Goal: Task Accomplishment & Management: Complete application form

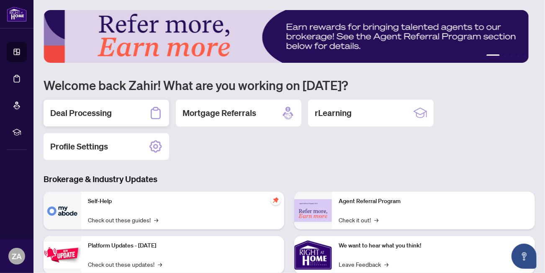
click at [104, 121] on div "Deal Processing" at bounding box center [107, 113] width 126 height 27
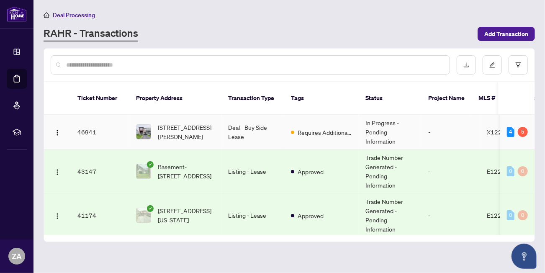
click at [240, 122] on td "Deal - Buy Side Lease" at bounding box center [253, 132] width 63 height 35
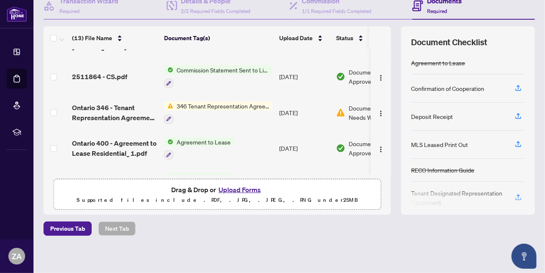
scroll to position [89, 0]
click at [245, 186] on button "Upload Forms" at bounding box center [239, 189] width 47 height 11
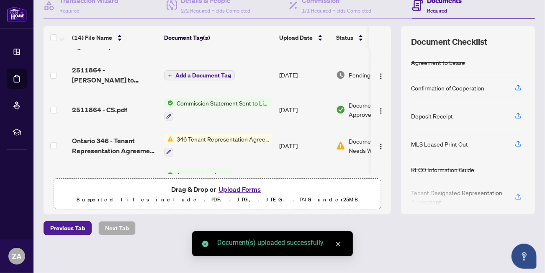
click at [242, 190] on button "Upload Forms" at bounding box center [239, 189] width 47 height 11
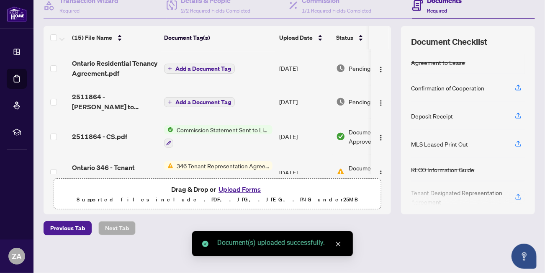
scroll to position [0, 0]
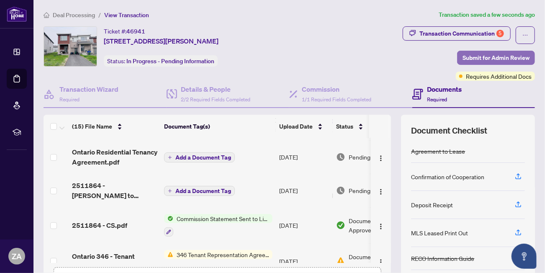
click at [507, 56] on span "Submit for Admin Review" at bounding box center [496, 57] width 67 height 13
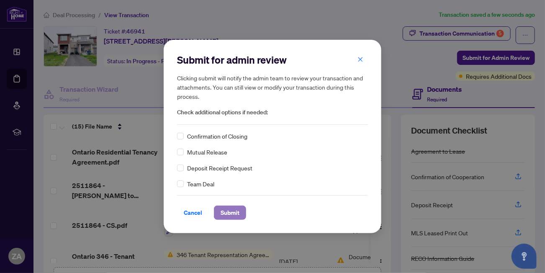
click at [228, 209] on span "Submit" at bounding box center [230, 212] width 19 height 13
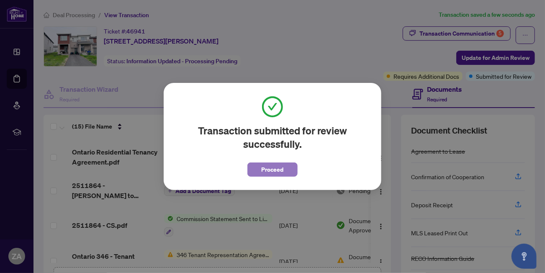
click at [276, 172] on span "Proceed" at bounding box center [273, 169] width 22 height 13
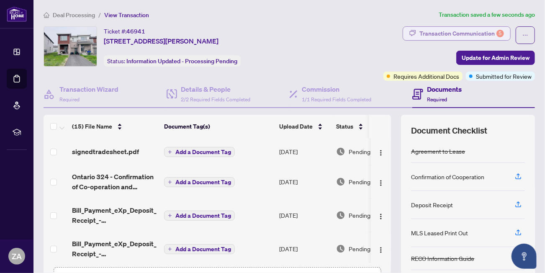
click at [446, 31] on div "Transaction Communication 5" at bounding box center [462, 33] width 85 height 13
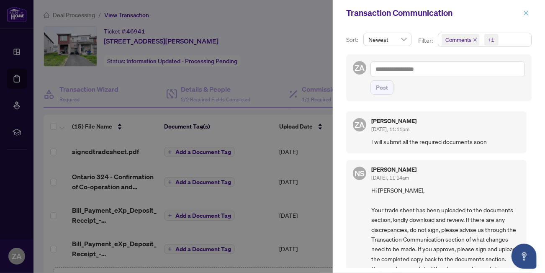
click at [526, 13] on icon "close" at bounding box center [527, 13] width 6 height 6
